Goal: Information Seeking & Learning: Find specific fact

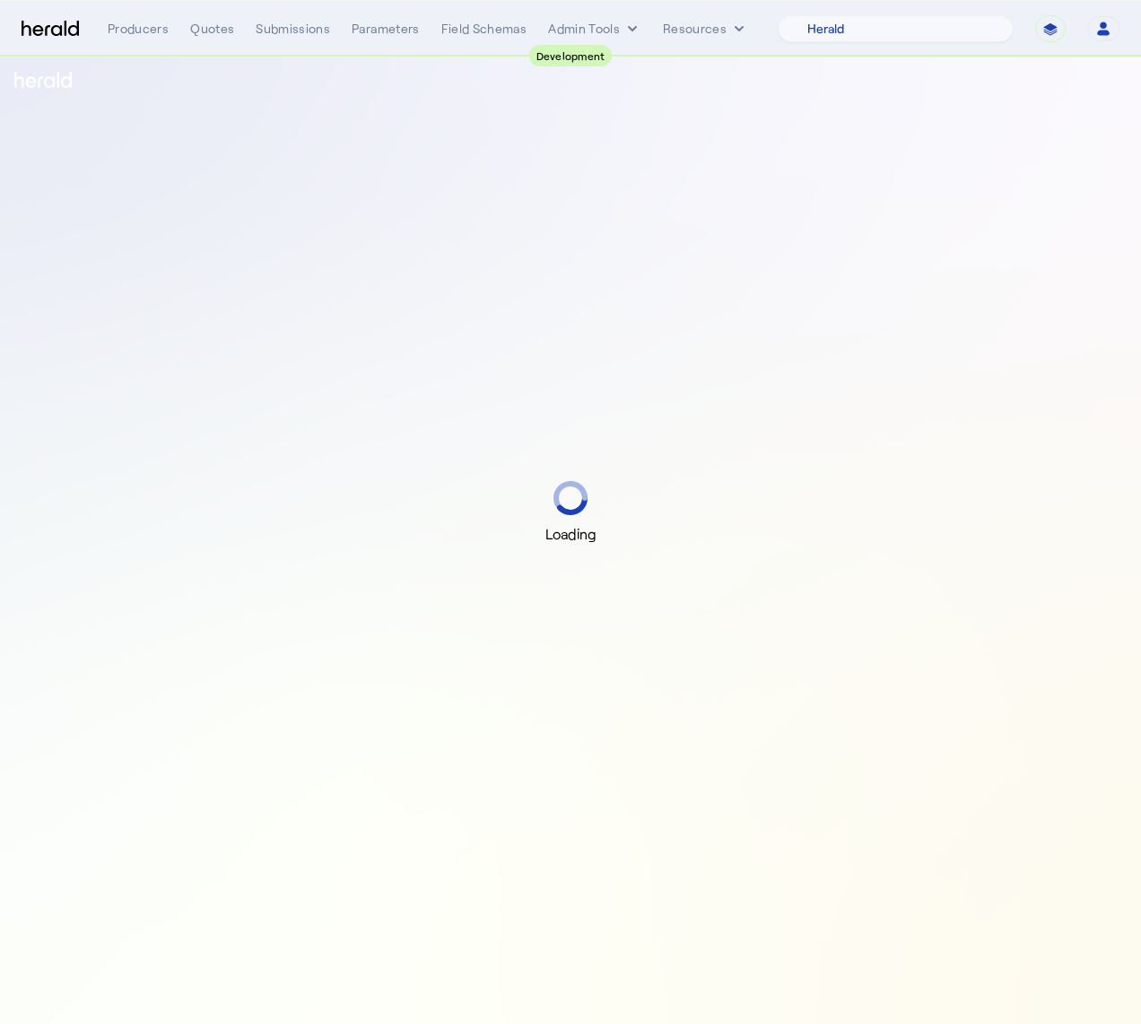
select select "pfm_2v8p_herald_api"
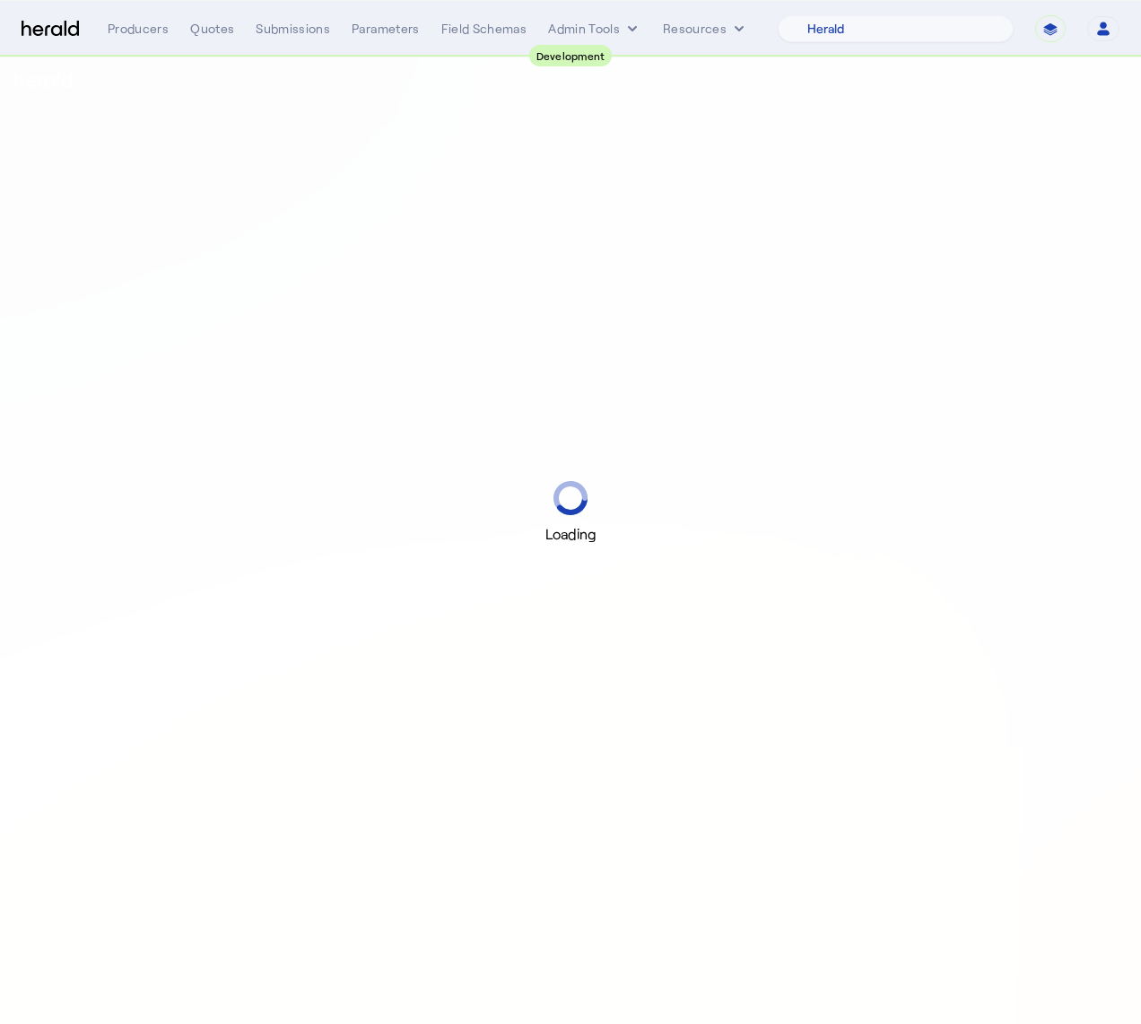
select select "pfm_2v8p_herald_api"
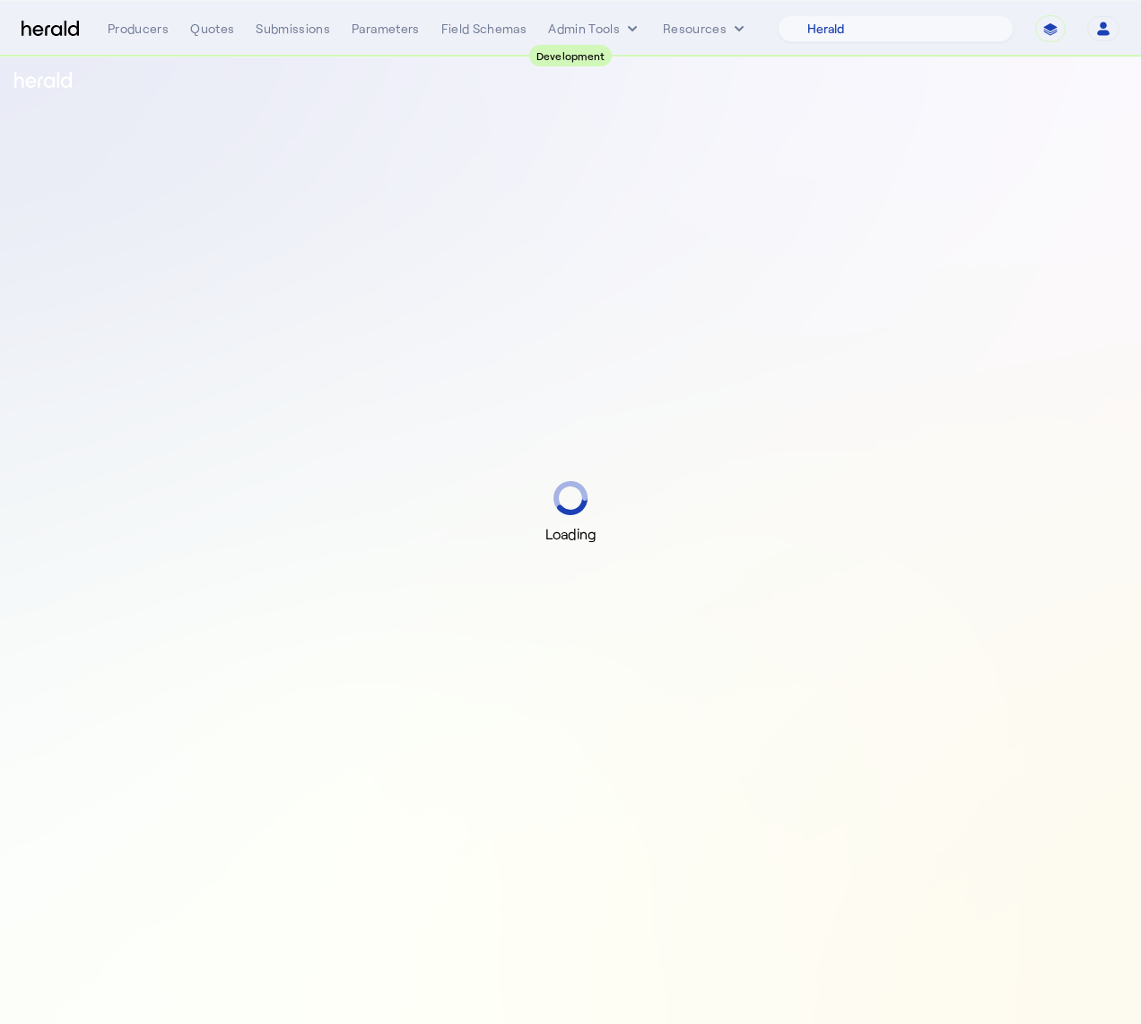
click at [768, 332] on div "Loading" at bounding box center [570, 512] width 1141 height 1024
click at [428, 136] on div "Loading" at bounding box center [570, 512] width 1141 height 1024
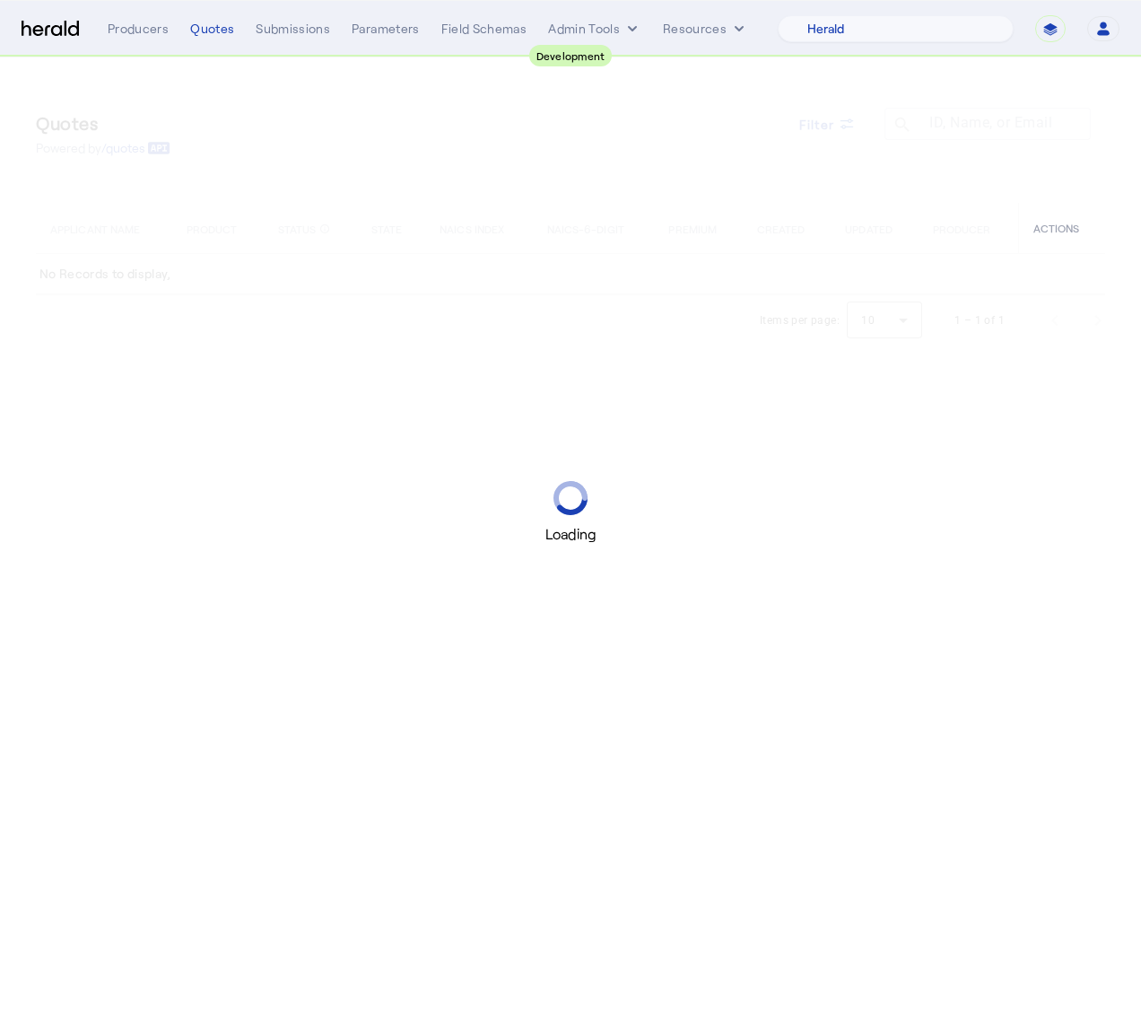
select select "pfm_2v8p_herald_api"
click at [223, 33] on div "Quotes" at bounding box center [212, 29] width 44 height 18
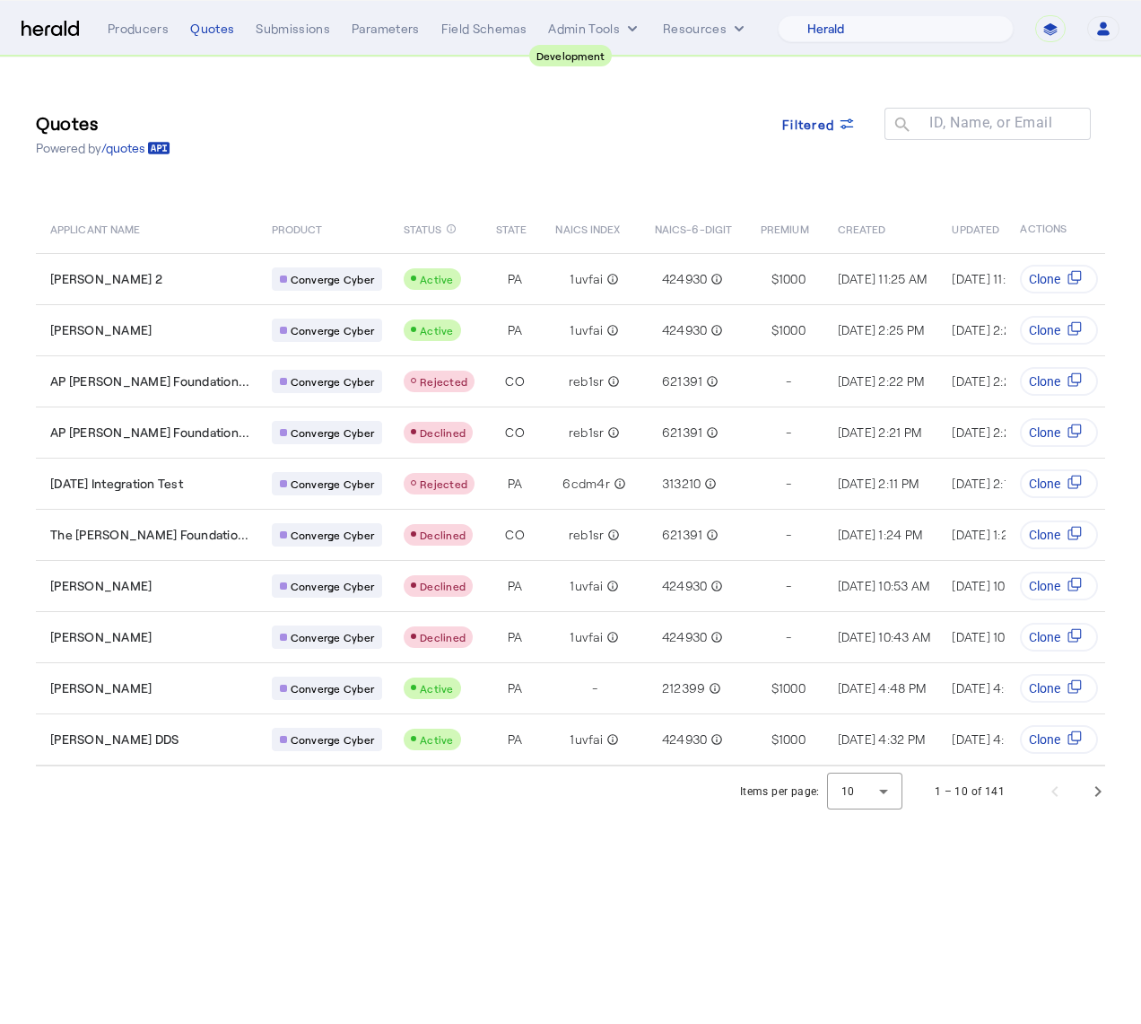
select select "pfm_2v8p_herald_api"
click at [816, 110] on span at bounding box center [819, 123] width 102 height 43
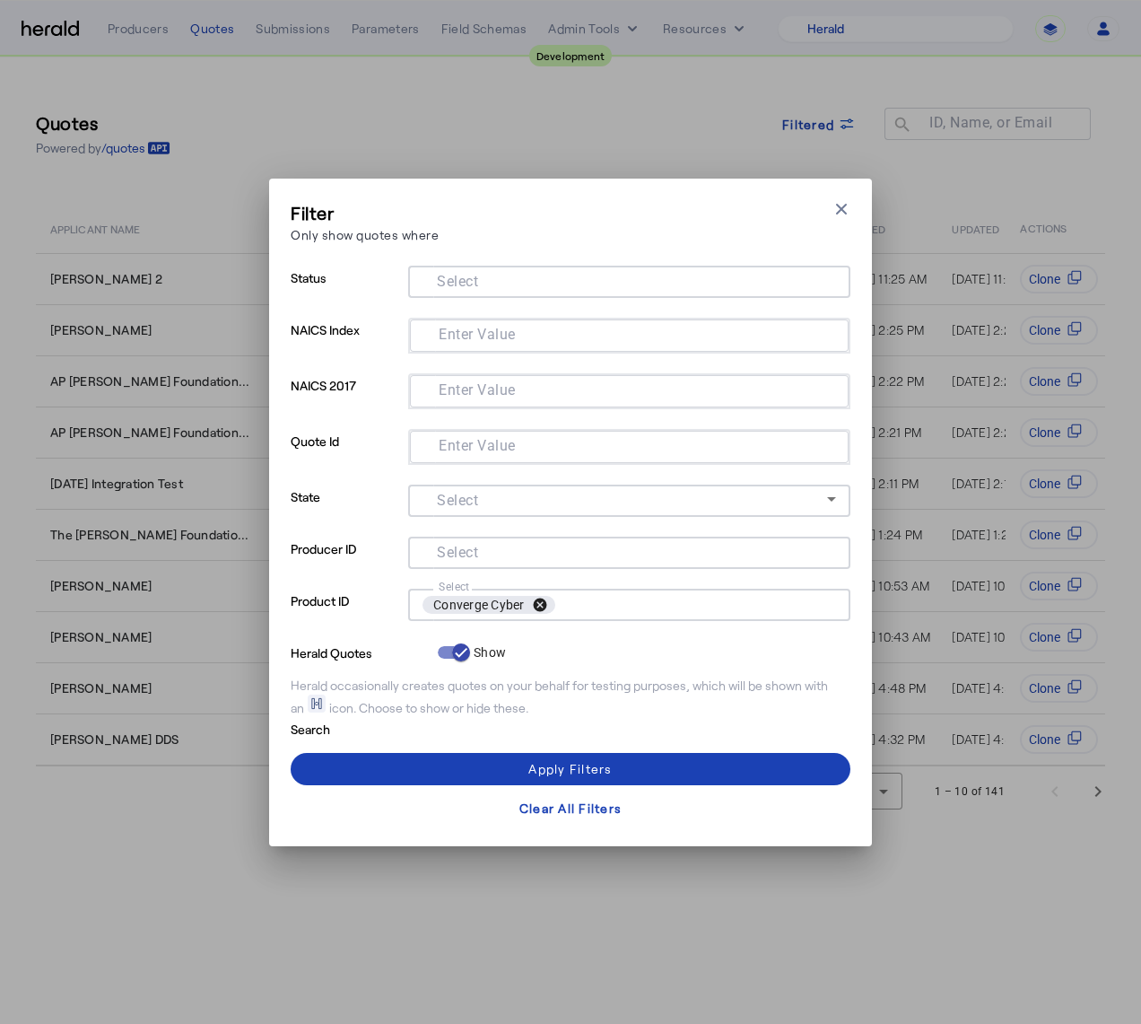
click at [543, 604] on button "cancel" at bounding box center [540, 605] width 31 height 16
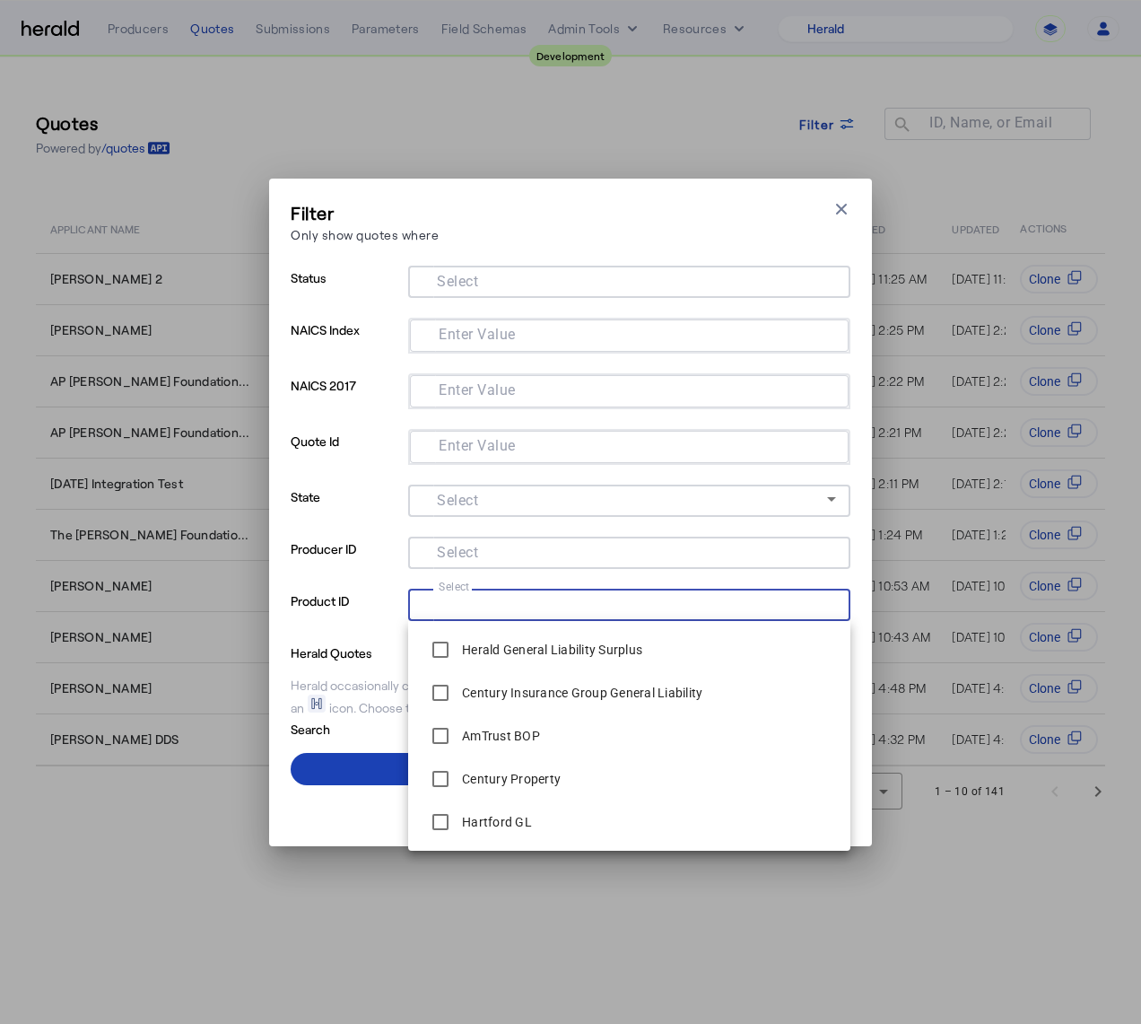
click at [526, 604] on input "Select" at bounding box center [626, 603] width 406 height 22
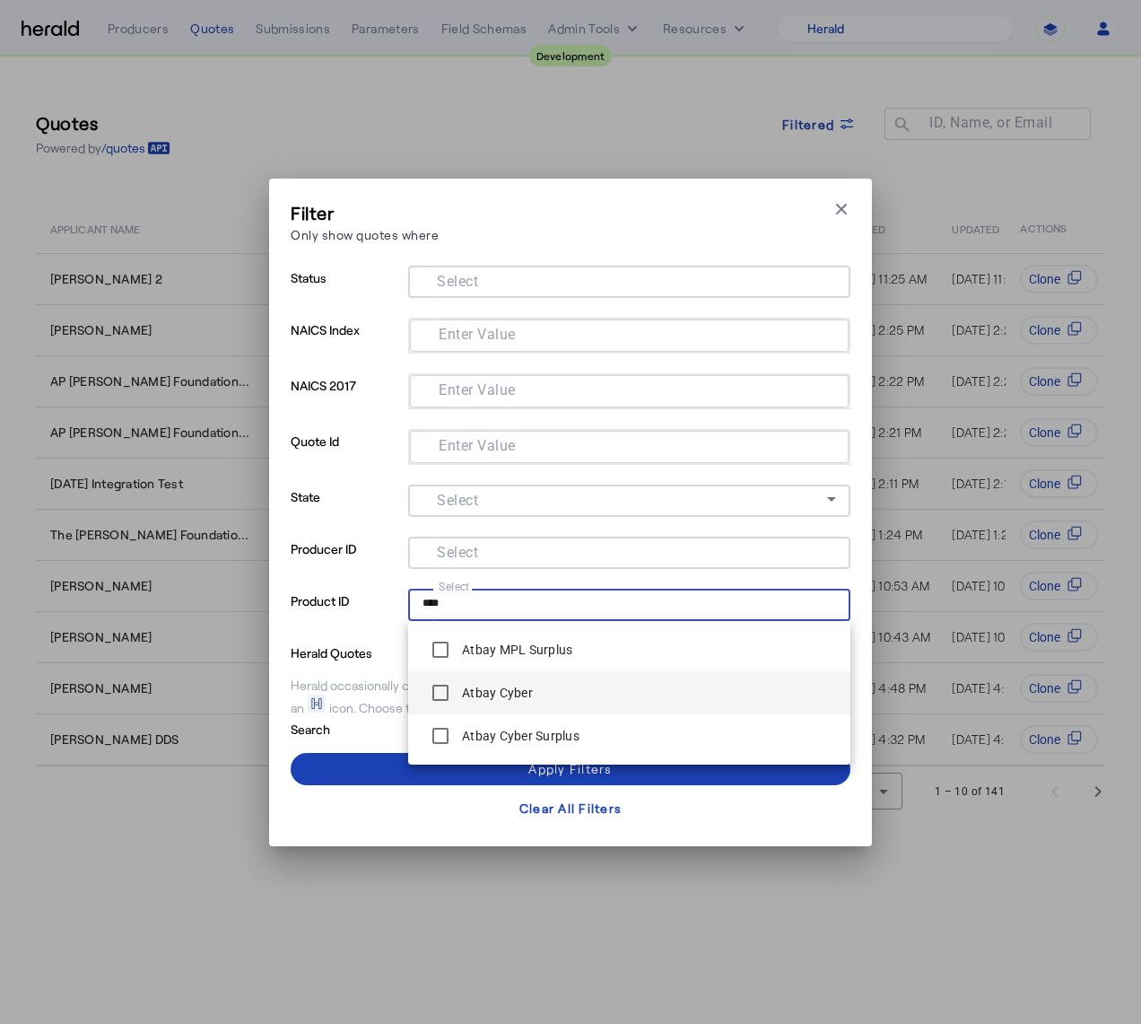
type input "****"
click at [568, 688] on span "Atbay Cyber" at bounding box center [630, 693] width 414 height 36
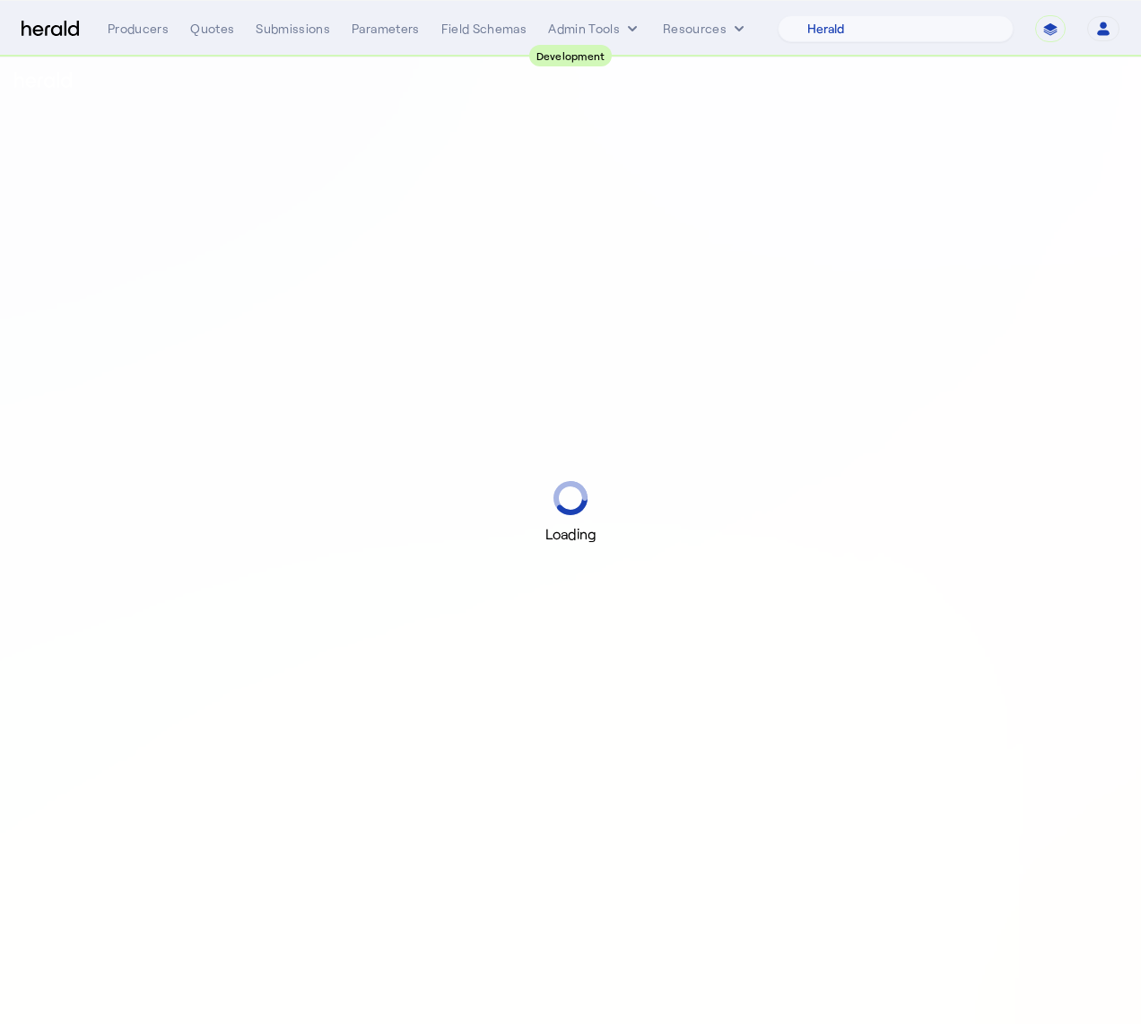
select select "pfm_2v8p_herald_api"
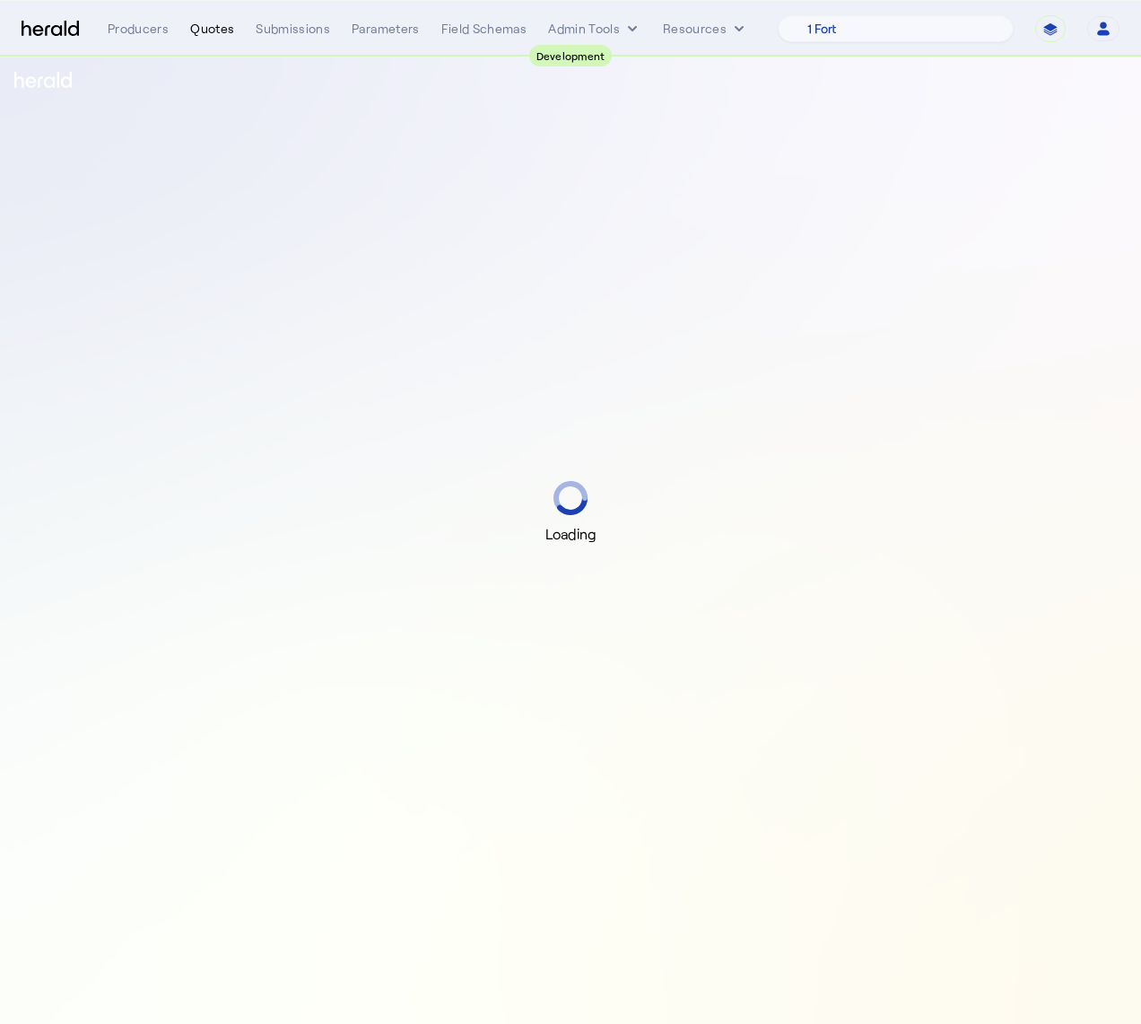
click at [200, 32] on div "Quotes" at bounding box center [212, 29] width 44 height 18
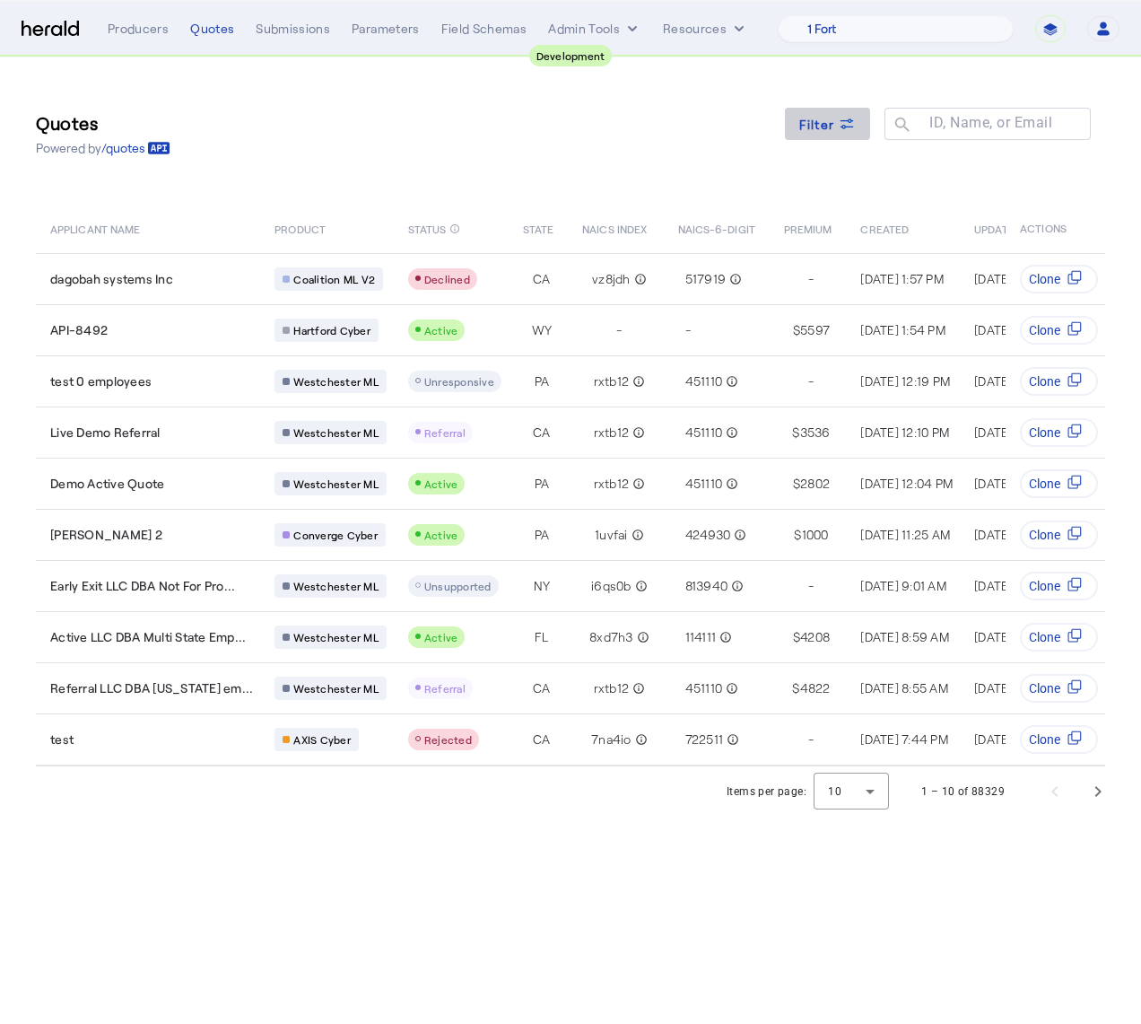
click at [817, 125] on span "Filter" at bounding box center [818, 124] width 36 height 19
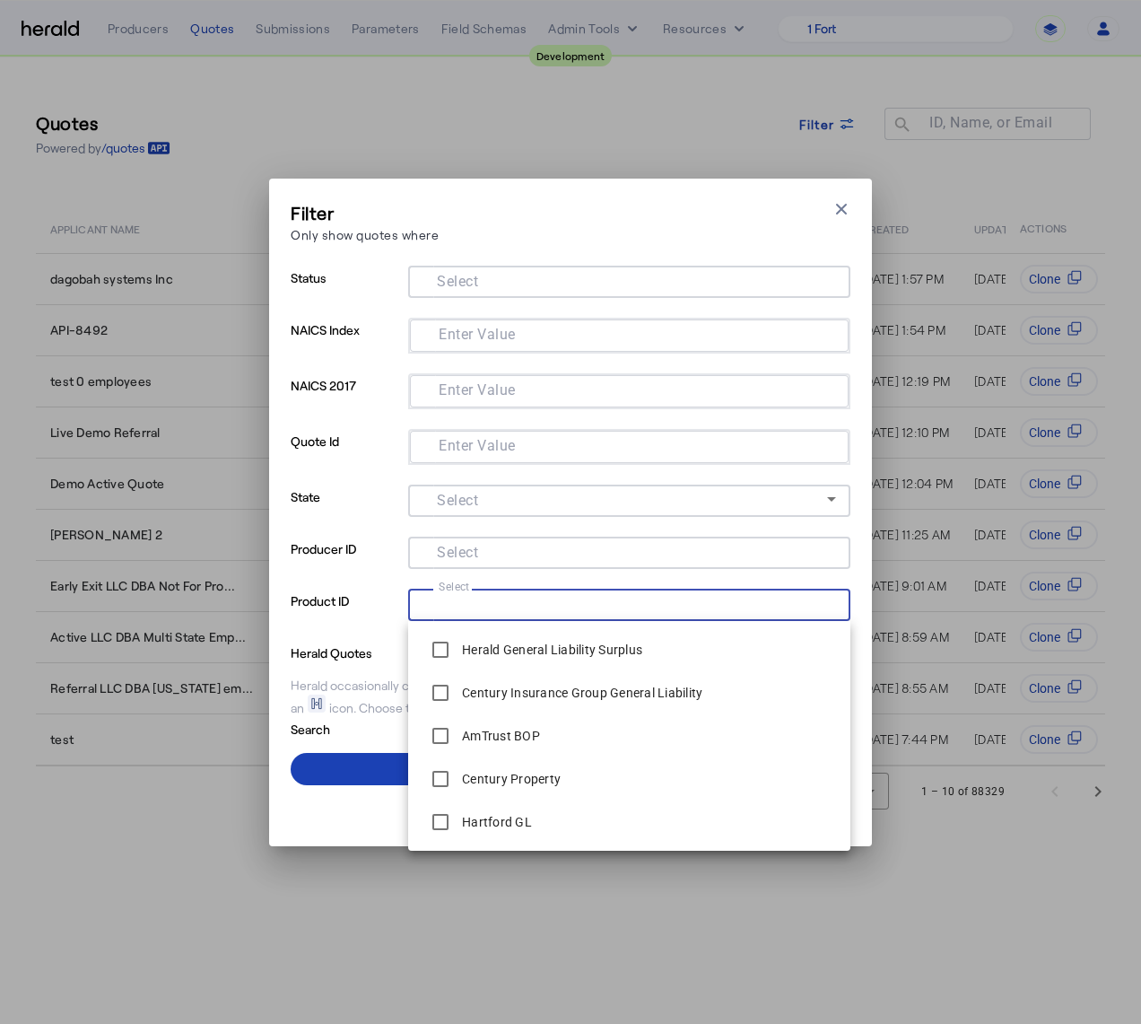
click at [535, 610] on input "Select" at bounding box center [626, 603] width 406 height 22
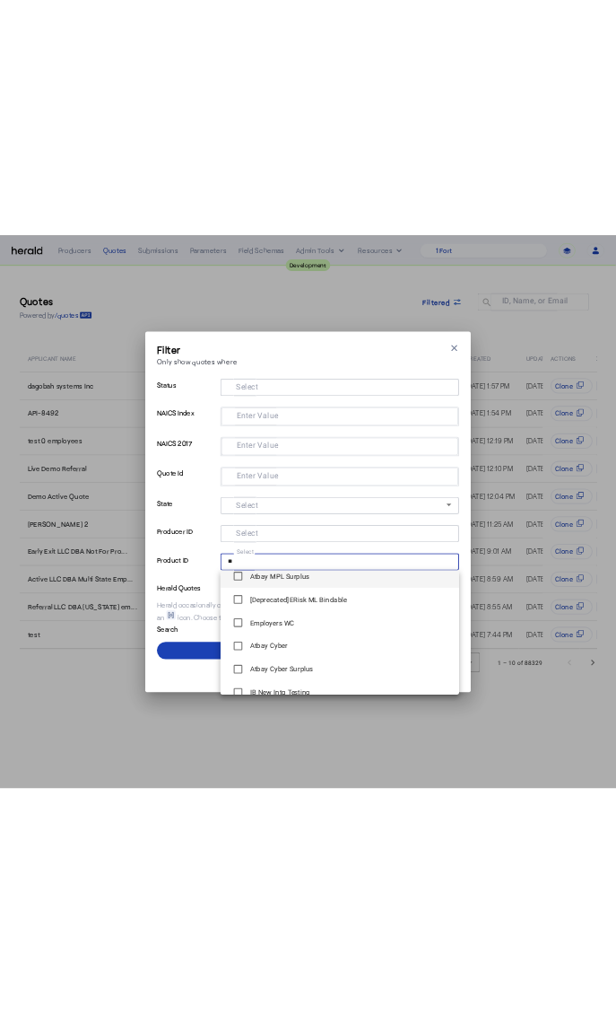
scroll to position [215, 0]
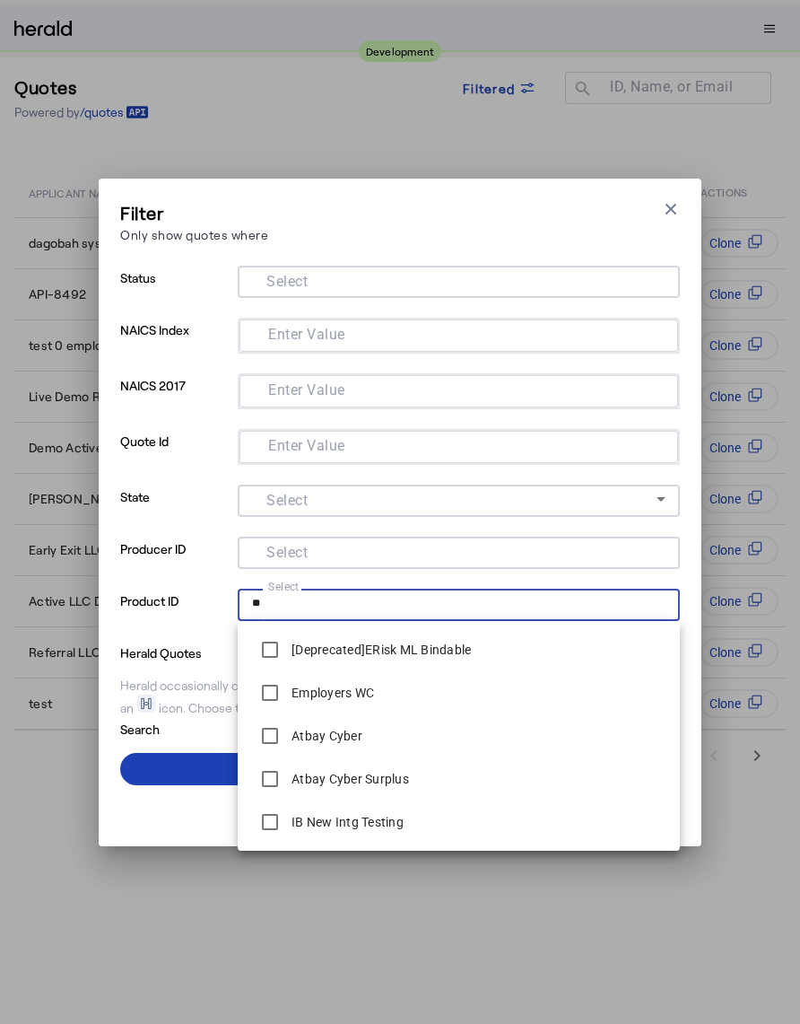
type input "**"
click at [335, 247] on div "Filter Only show quotes where Close modal" at bounding box center [400, 225] width 560 height 51
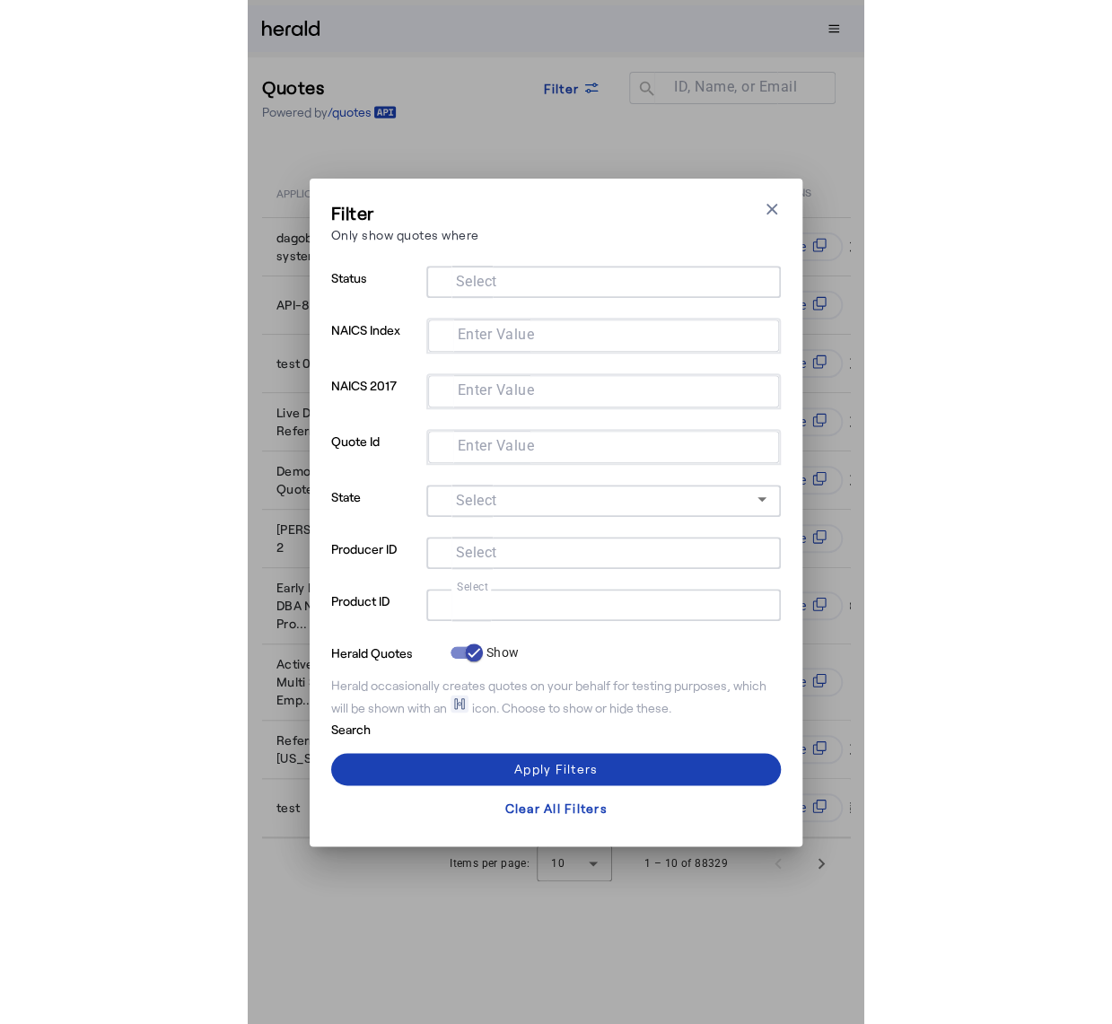
scroll to position [0, 0]
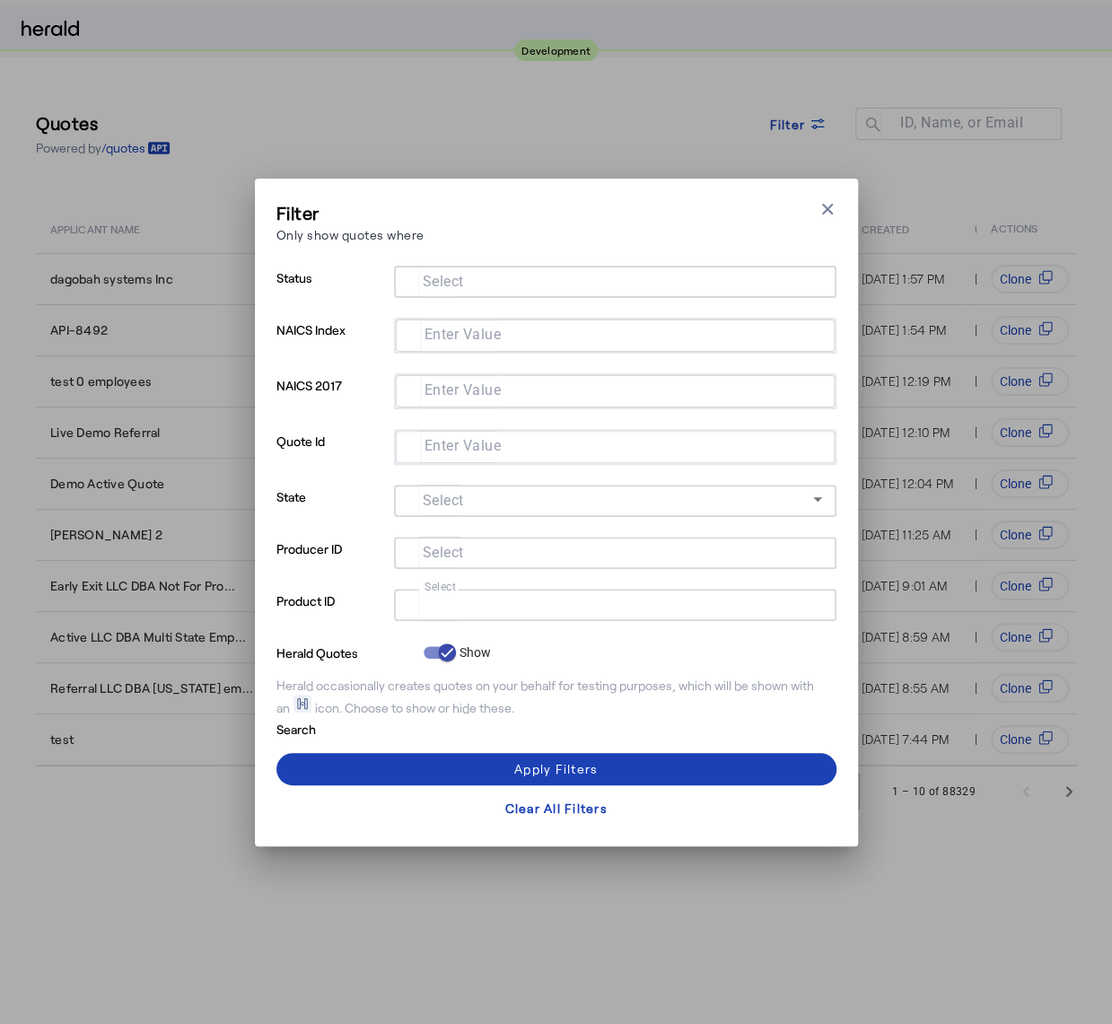
select select "pfm_2v8p_herald_api"
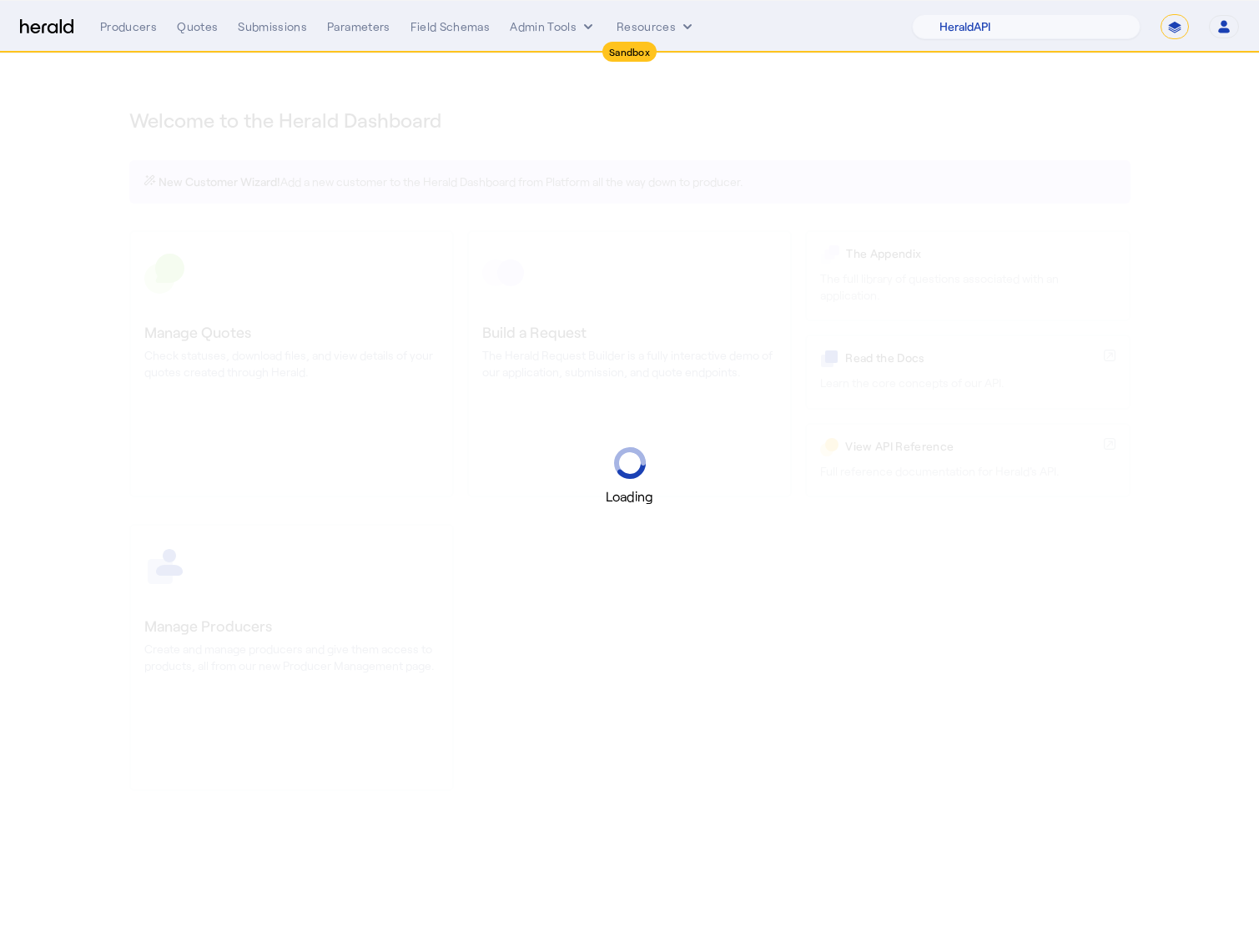
select select "pfm_2v8p_herald_api"
select select "*******"
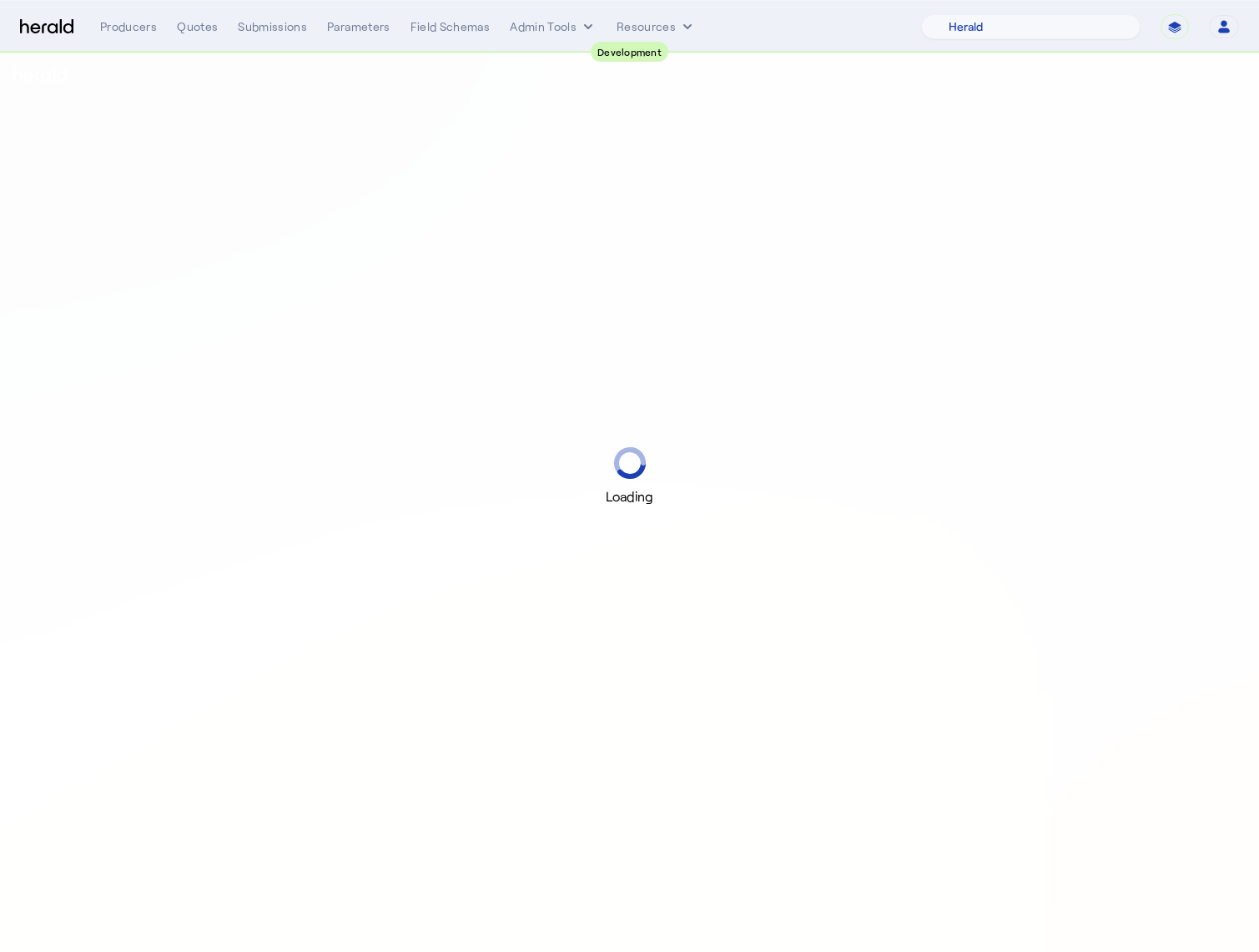
select select "pfm_2v8p_herald_api"
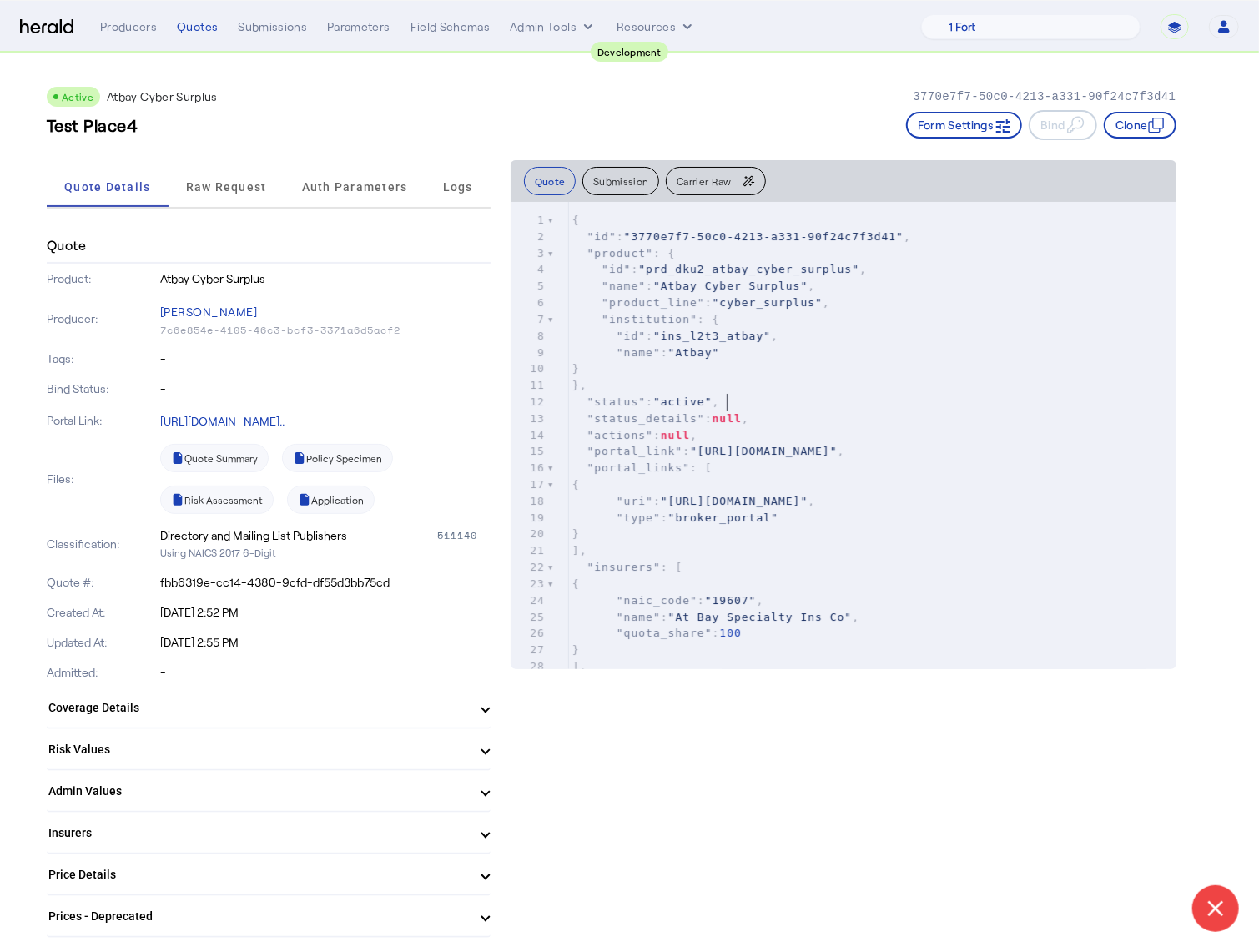
click at [905, 399] on pre ""status" : "active" ," at bounding box center [872, 403] width 607 height 17
type input "*****"
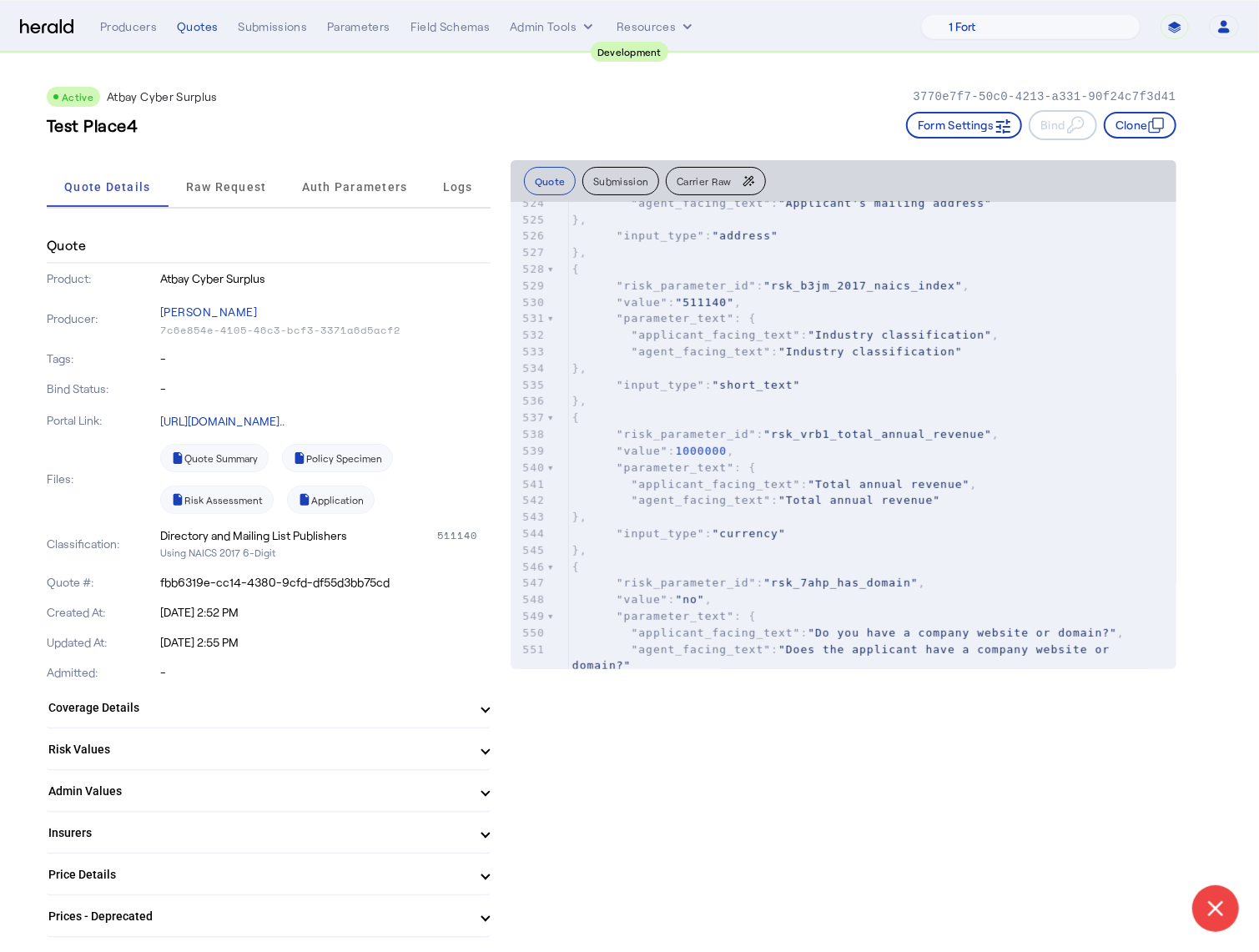
scroll to position [8764, 0]
click at [214, 30] on div "Quotes" at bounding box center [197, 27] width 41 height 17
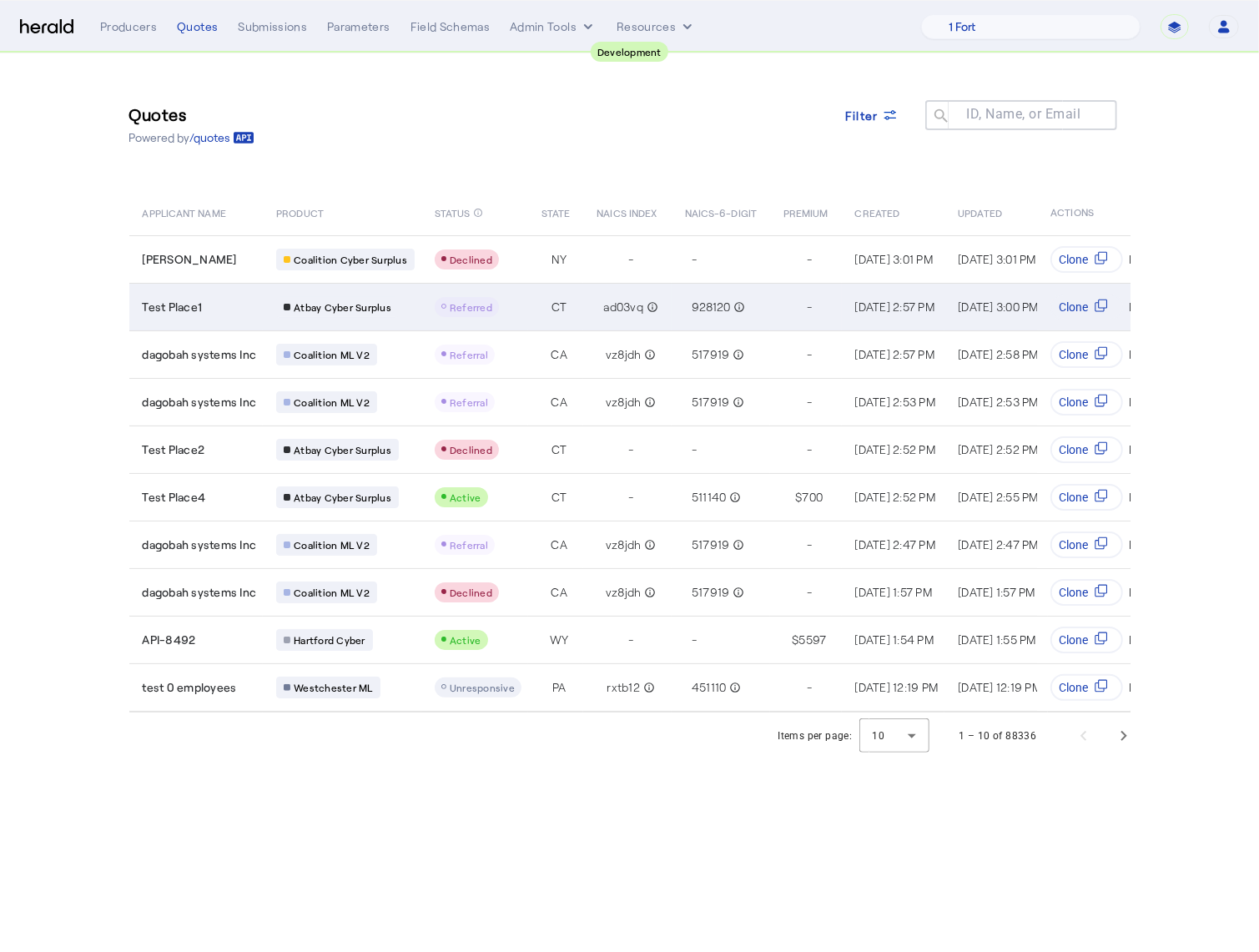
click at [629, 312] on span "ad03vq" at bounding box center [623, 307] width 40 height 17
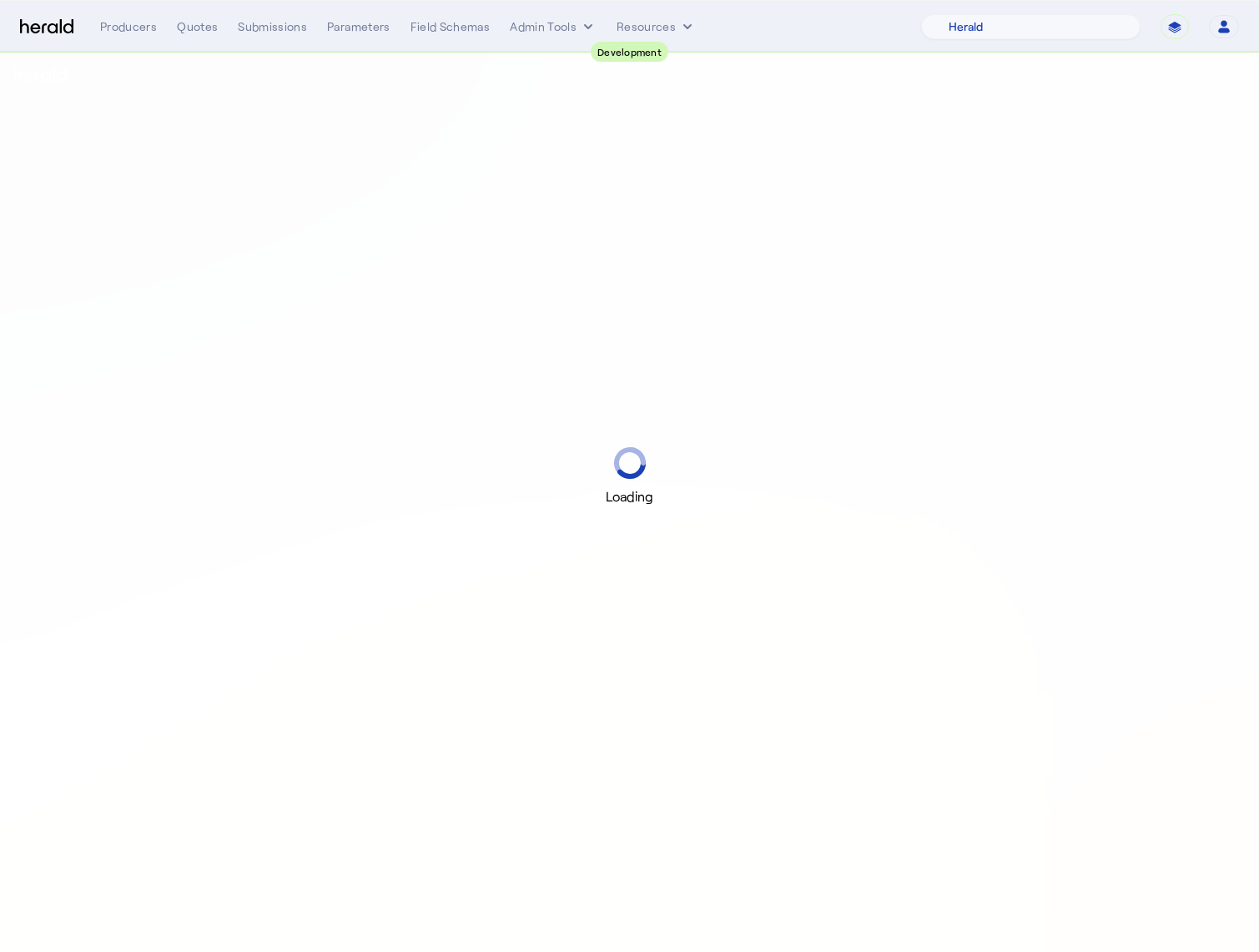
select select "pfm_2v8p_herald_api"
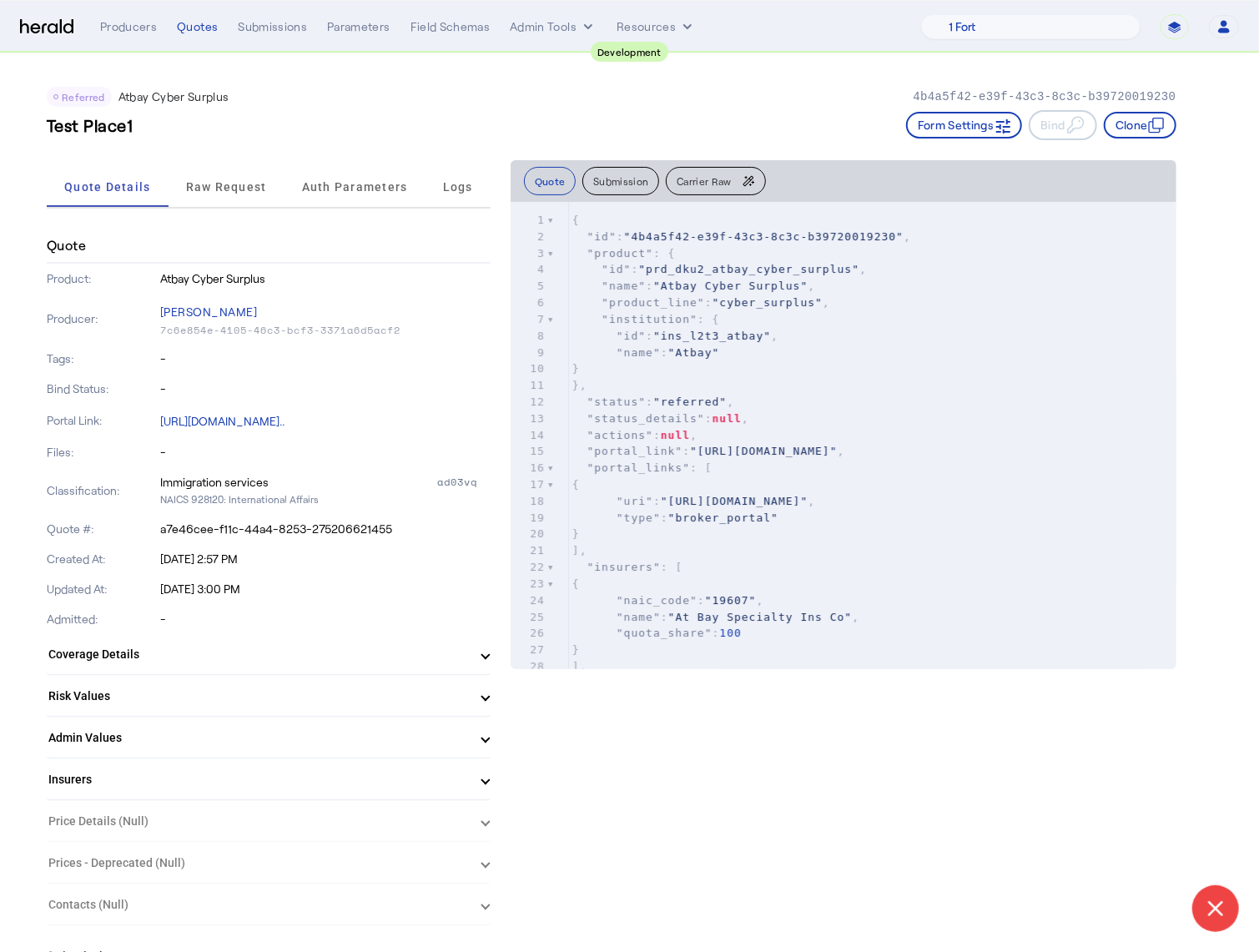
click at [1028, 383] on pre "}," at bounding box center [872, 386] width 607 height 17
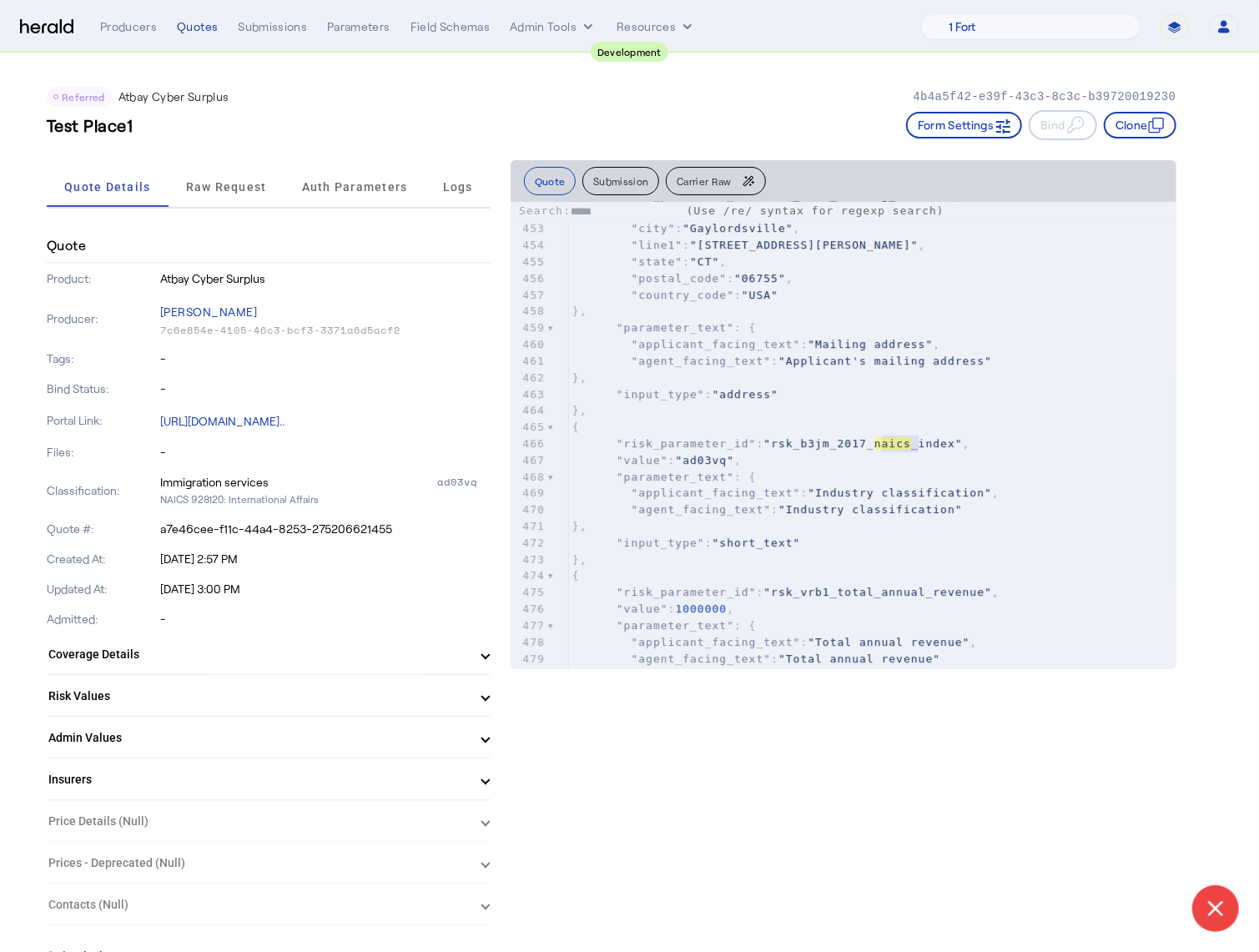
scroll to position [7570, 0]
type input "*****"
